Goal: Book appointment/travel/reservation

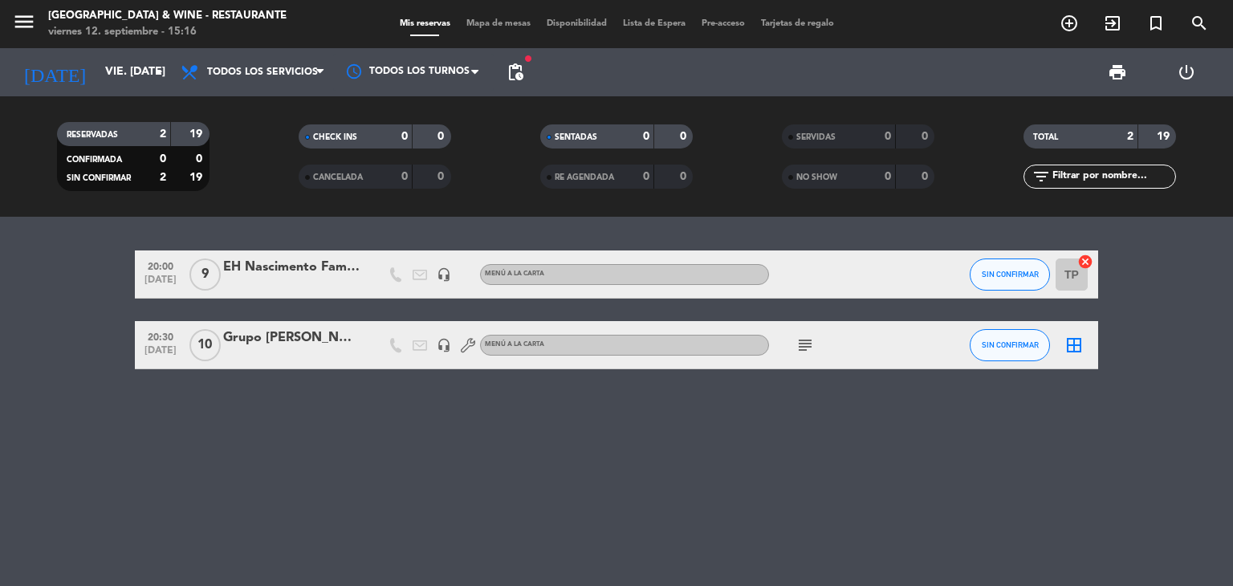
click at [797, 343] on icon "subject" at bounding box center [805, 345] width 19 height 19
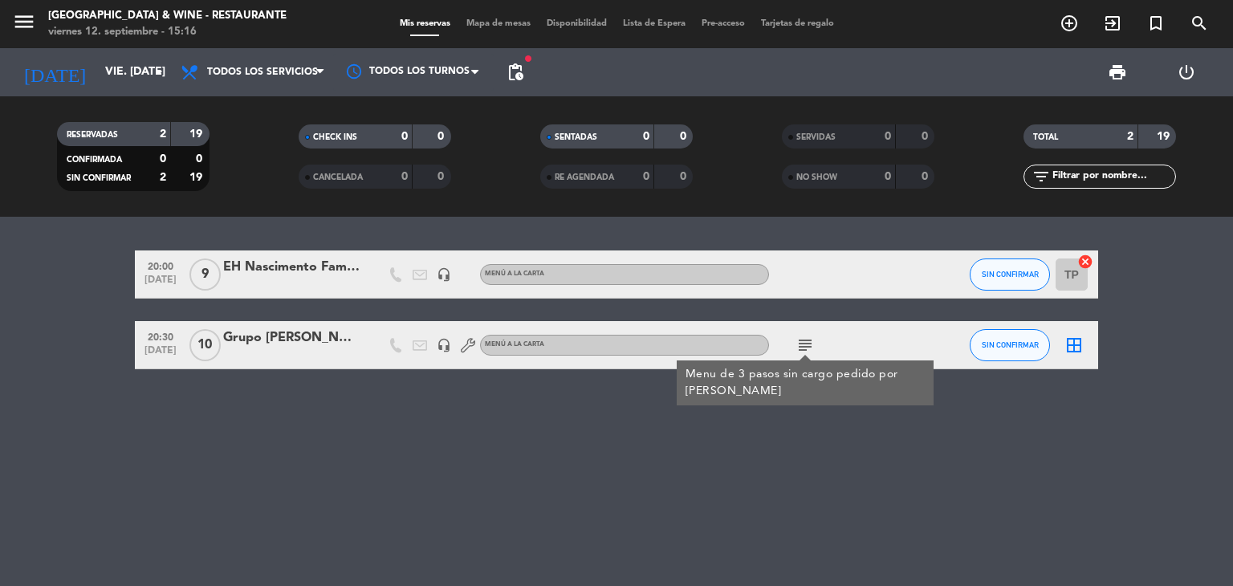
click at [797, 343] on icon "subject" at bounding box center [805, 345] width 19 height 19
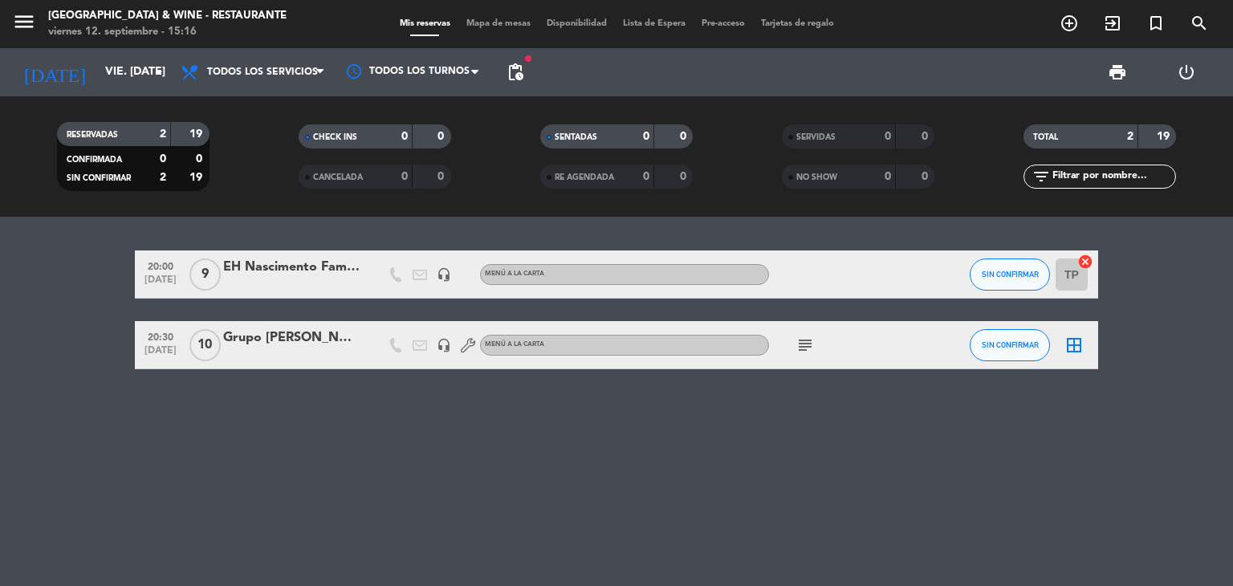
click at [797, 343] on icon "subject" at bounding box center [805, 345] width 19 height 19
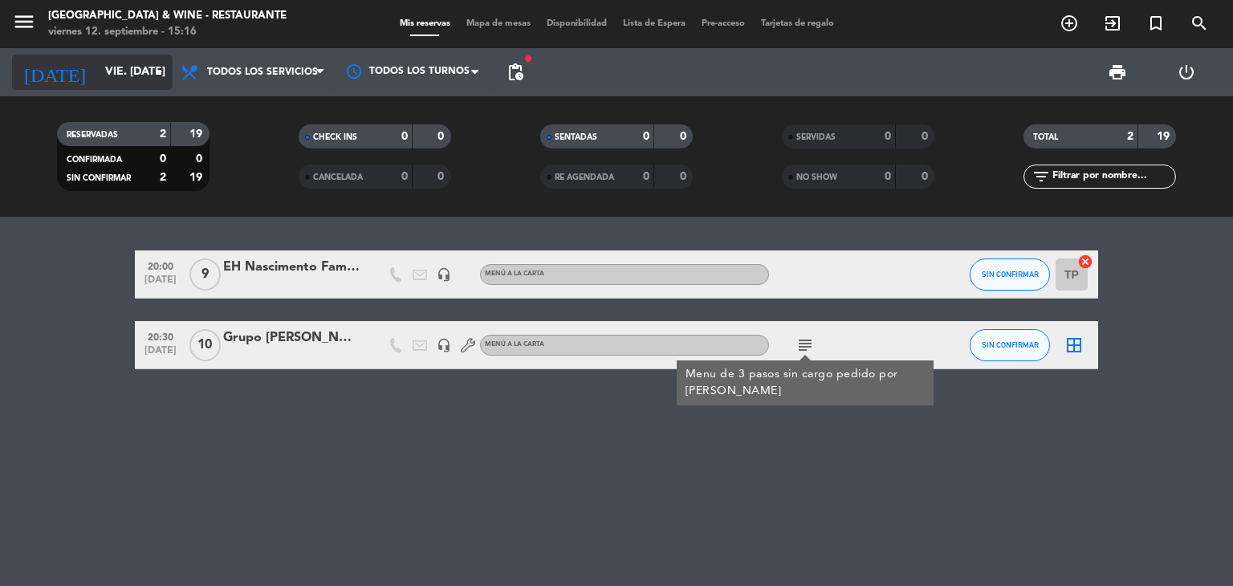
click at [97, 64] on input "vie. [DATE]" at bounding box center [173, 72] width 153 height 29
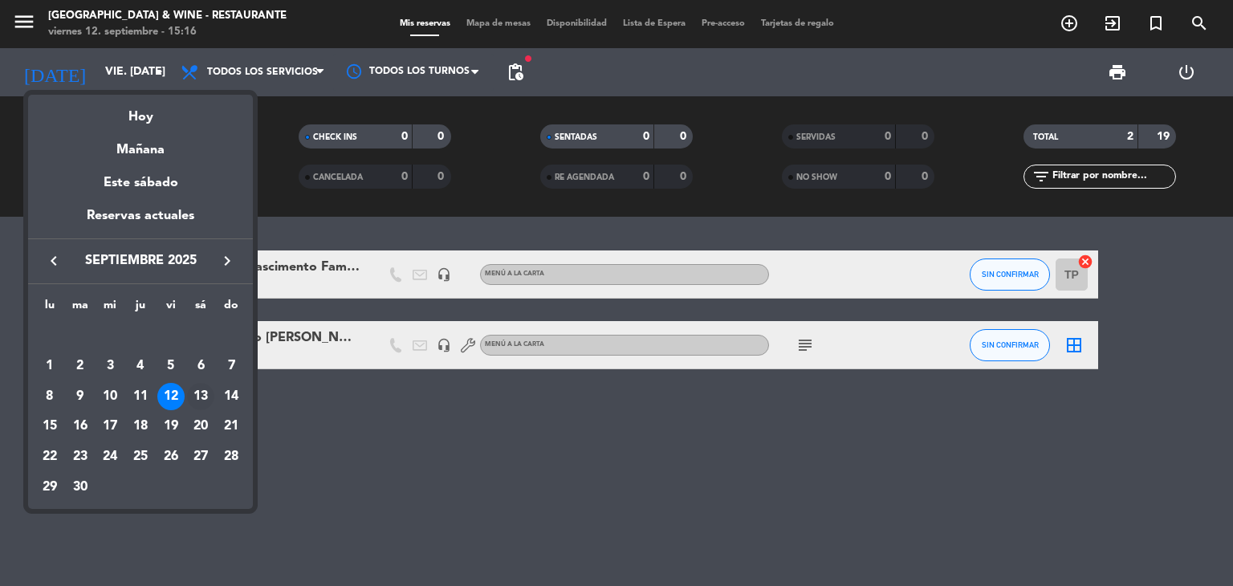
click at [197, 389] on div "13" at bounding box center [200, 396] width 27 height 27
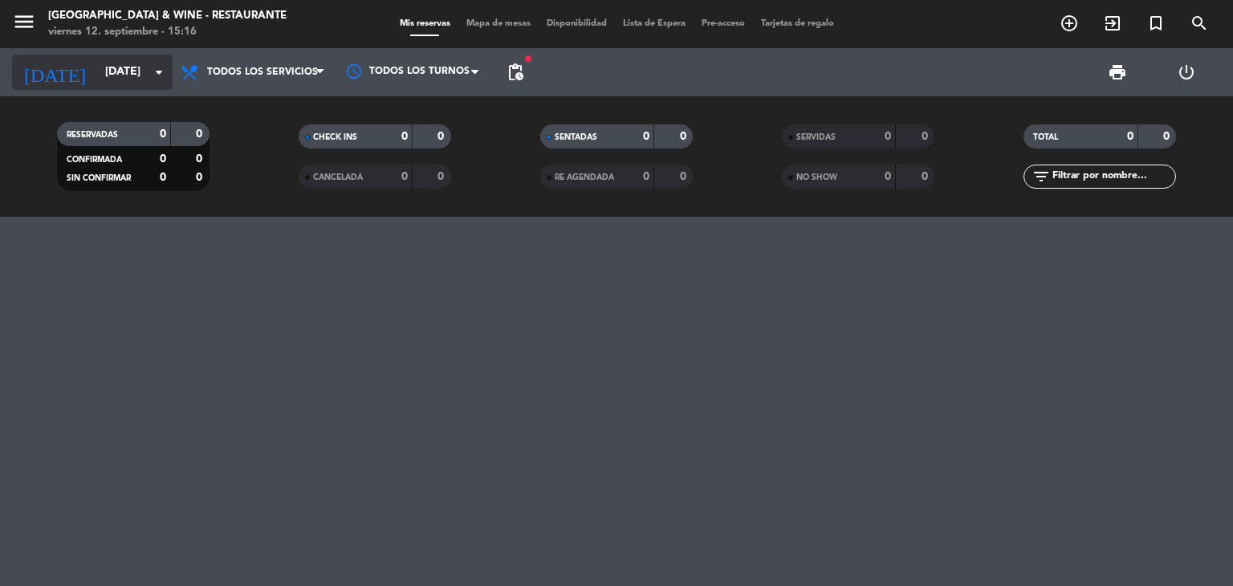
click at [123, 66] on input "[DATE]" at bounding box center [173, 72] width 153 height 29
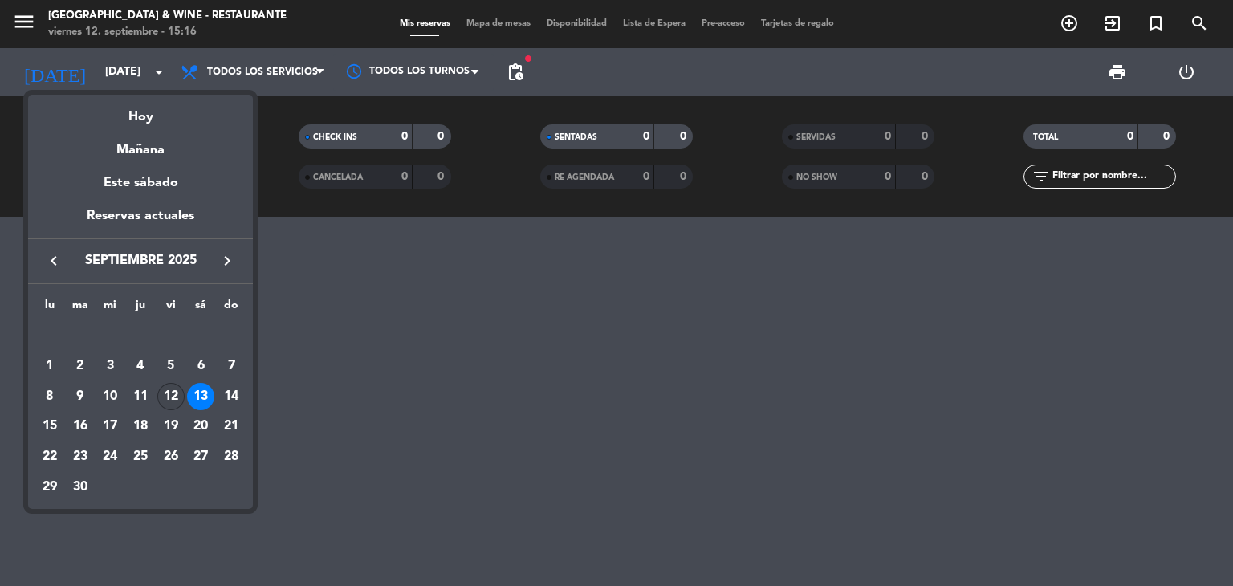
click at [172, 388] on div "12" at bounding box center [170, 396] width 27 height 27
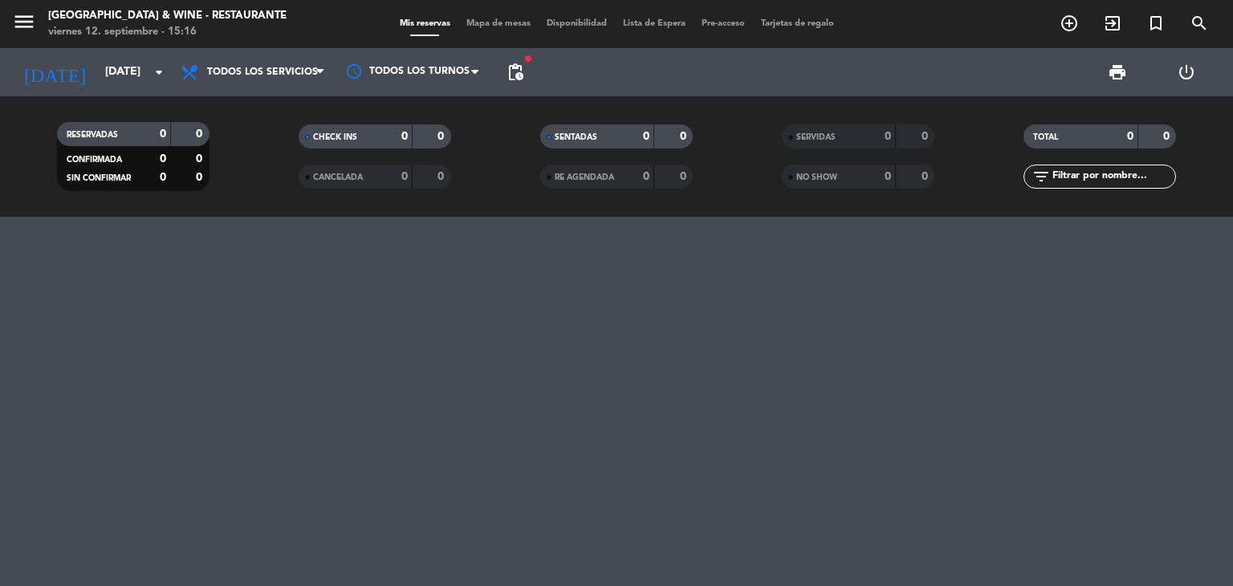
type input "vie. [DATE]"
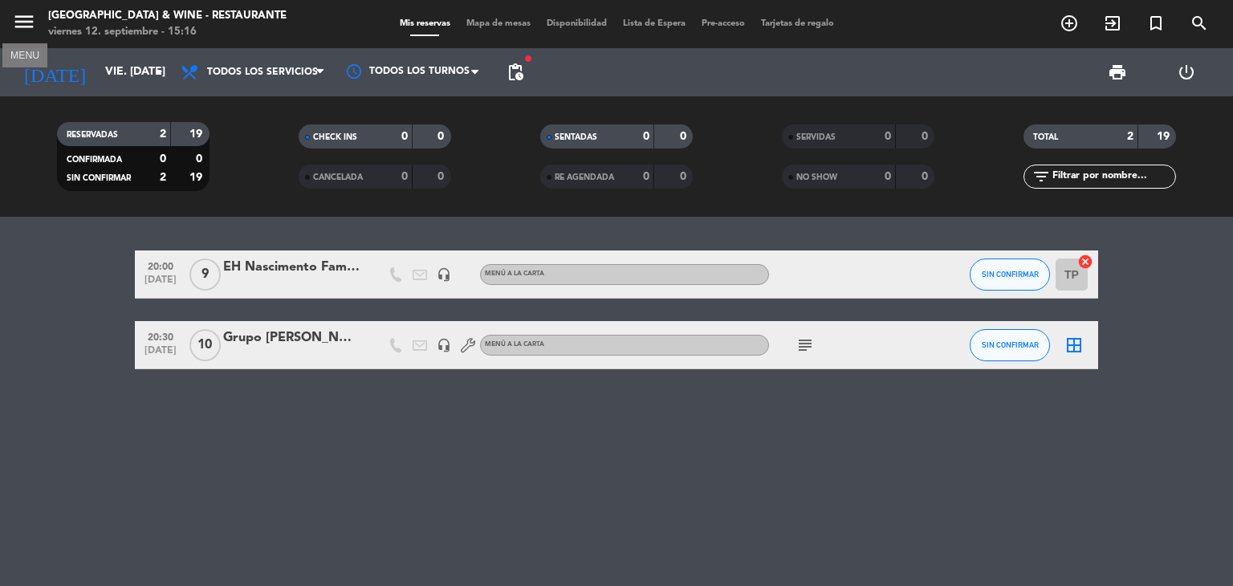
click at [26, 21] on icon "menu" at bounding box center [24, 22] width 24 height 24
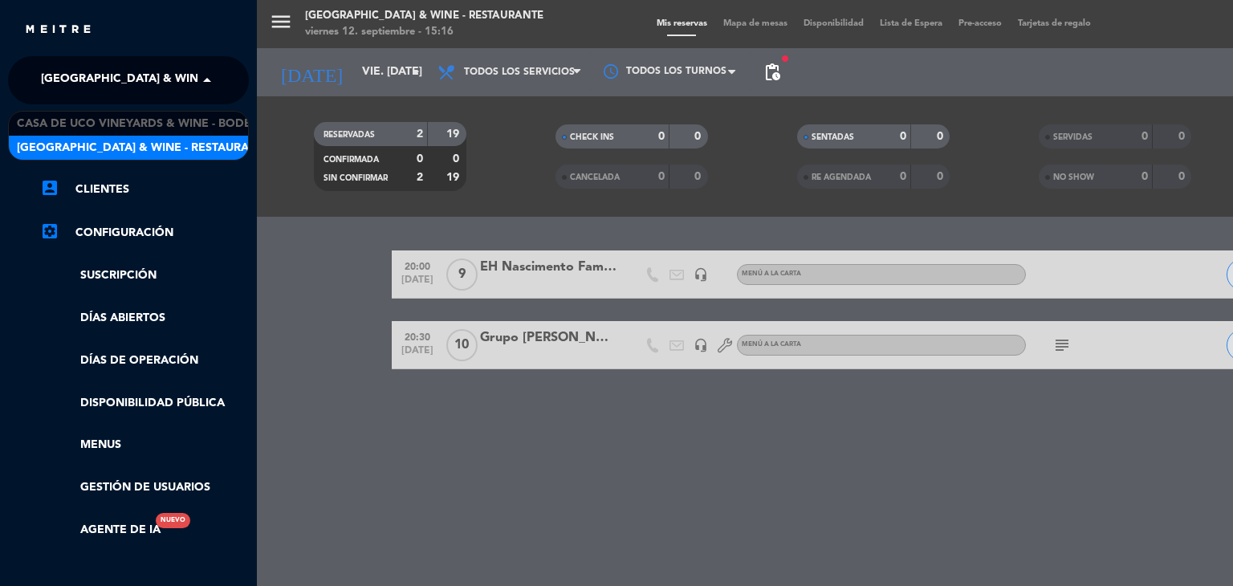
click at [99, 75] on span "[GEOGRAPHIC_DATA] & Wine - Restaurante" at bounding box center [168, 80] width 255 height 34
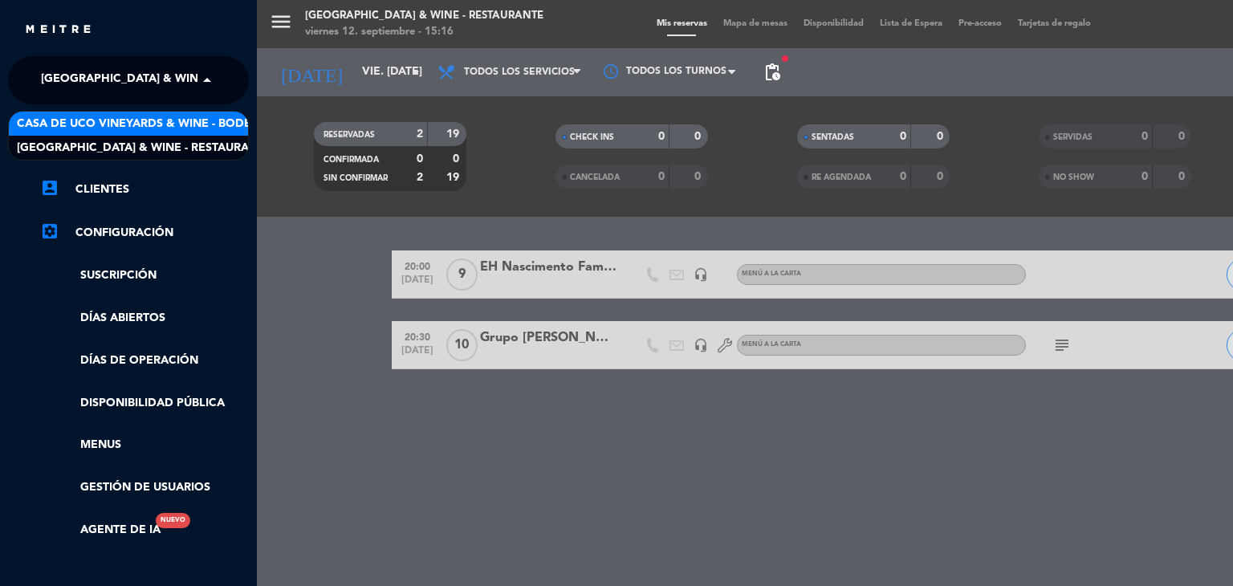
click at [120, 116] on span "Casa de Uco Vineyards & Wine - Bodega" at bounding box center [142, 124] width 251 height 18
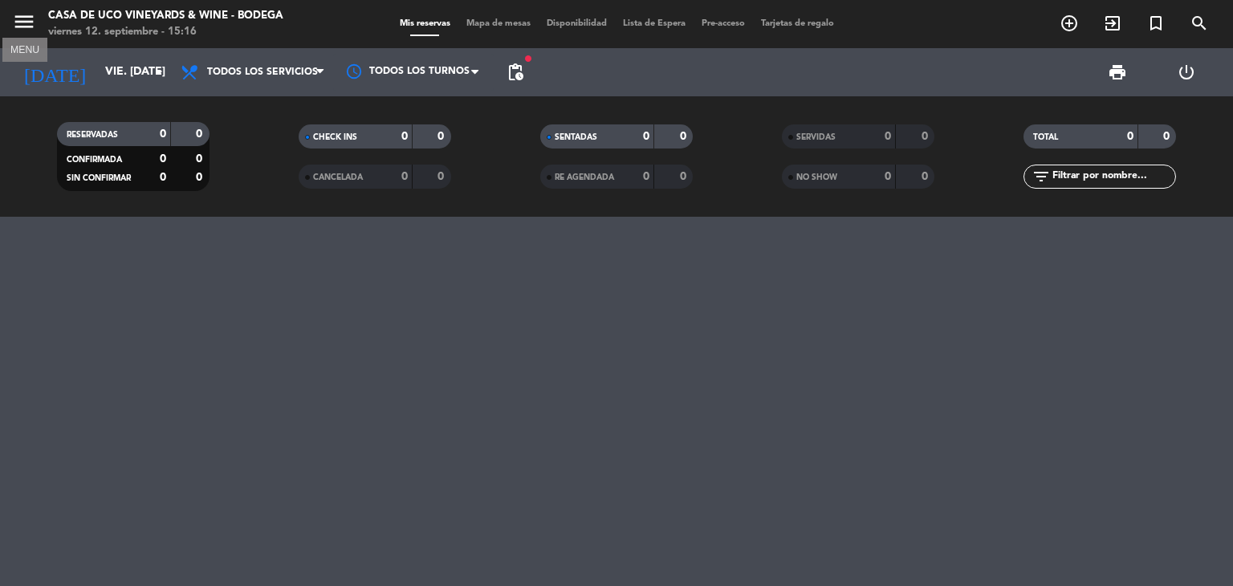
click at [19, 15] on icon "menu" at bounding box center [24, 22] width 24 height 24
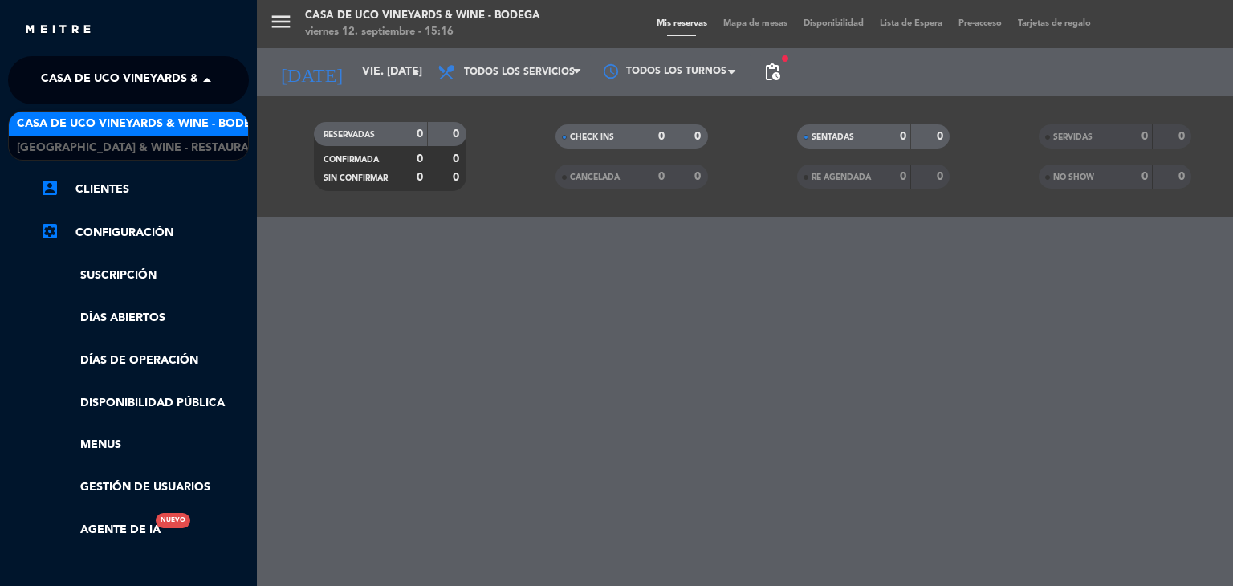
click at [100, 84] on span "Casa de Uco Vineyards & Wine - Bodega" at bounding box center [166, 80] width 251 height 34
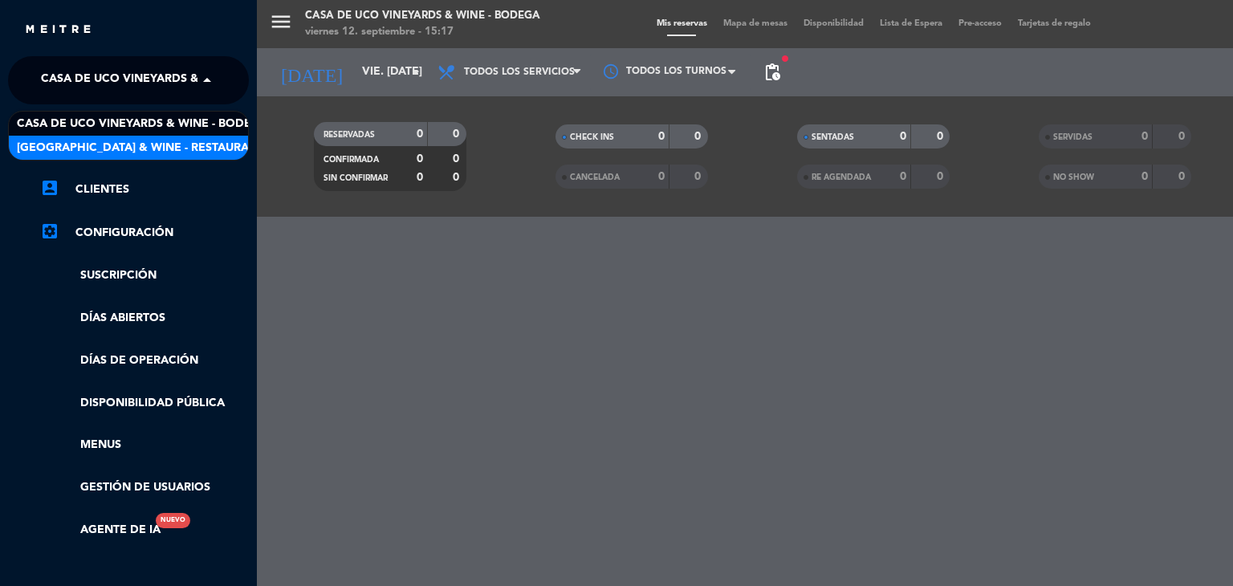
click at [153, 149] on span "[GEOGRAPHIC_DATA] & Wine - Restaurante" at bounding box center [144, 148] width 255 height 18
